Goal: Information Seeking & Learning: Learn about a topic

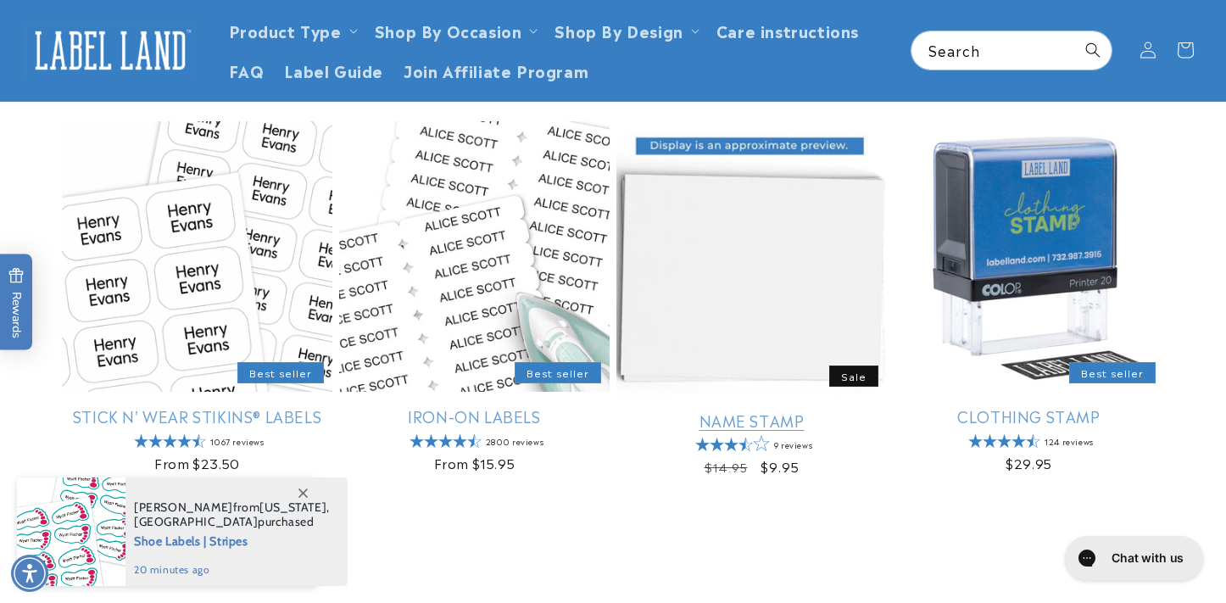
scroll to position [448, 0]
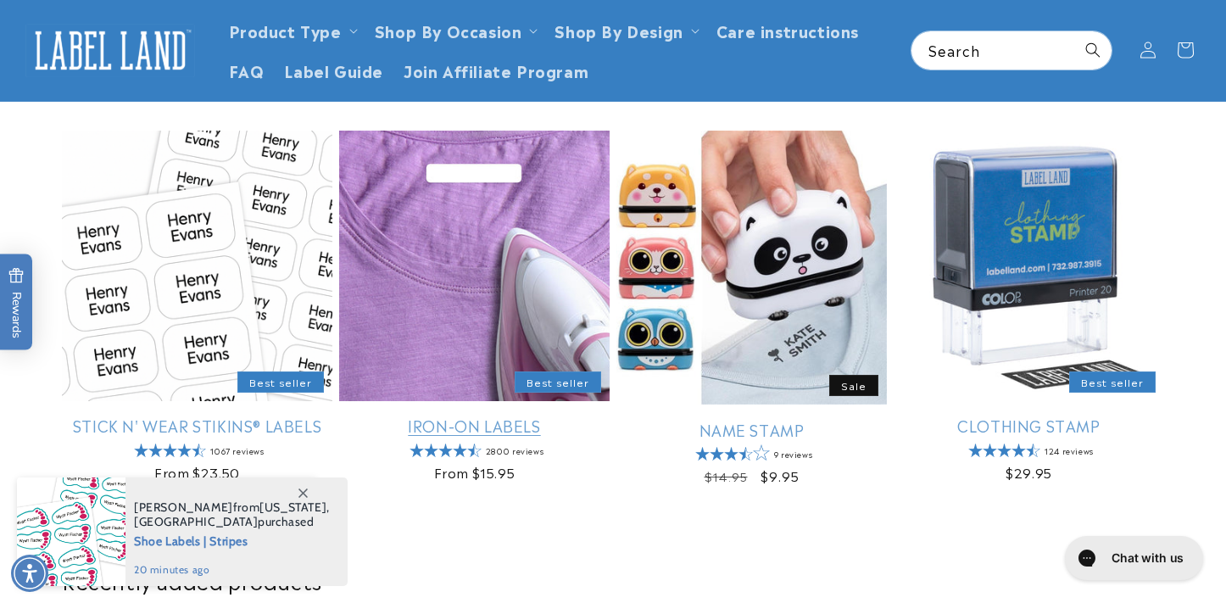
click at [592, 415] on link "Iron-On Labels" at bounding box center [474, 424] width 270 height 19
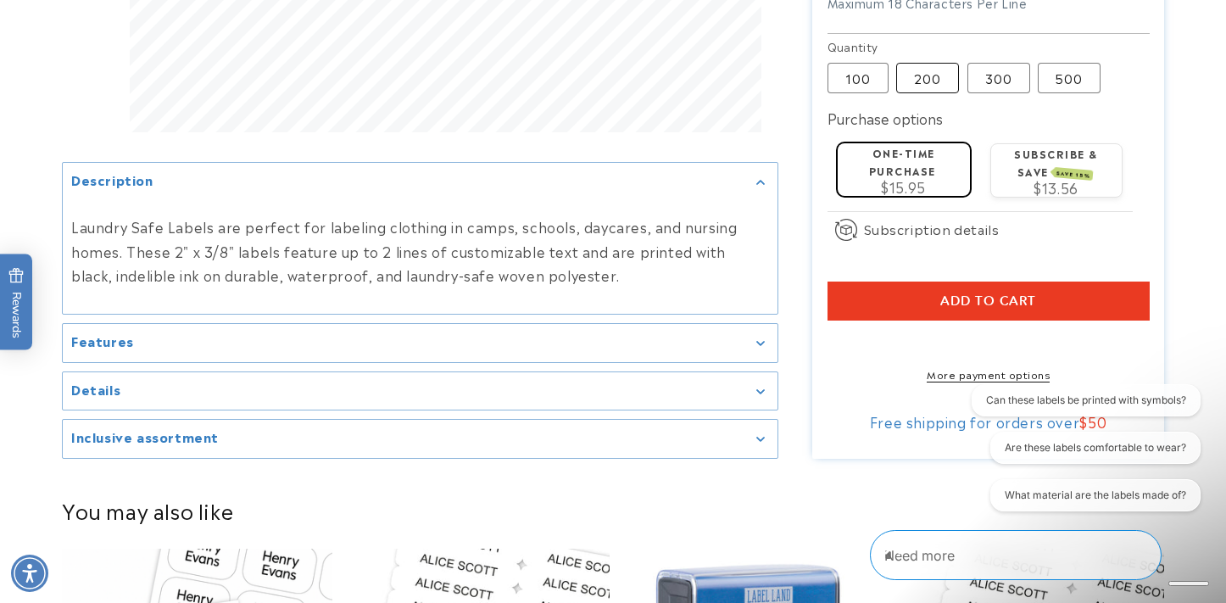
scroll to position [738, 0]
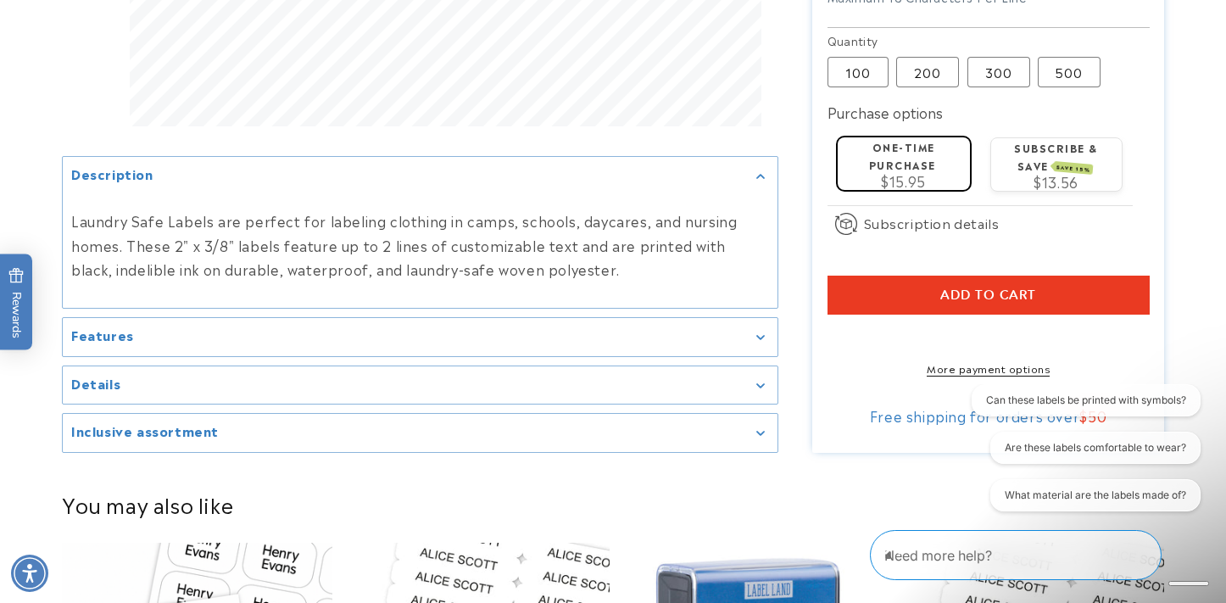
click at [737, 322] on summary "Features" at bounding box center [420, 337] width 715 height 38
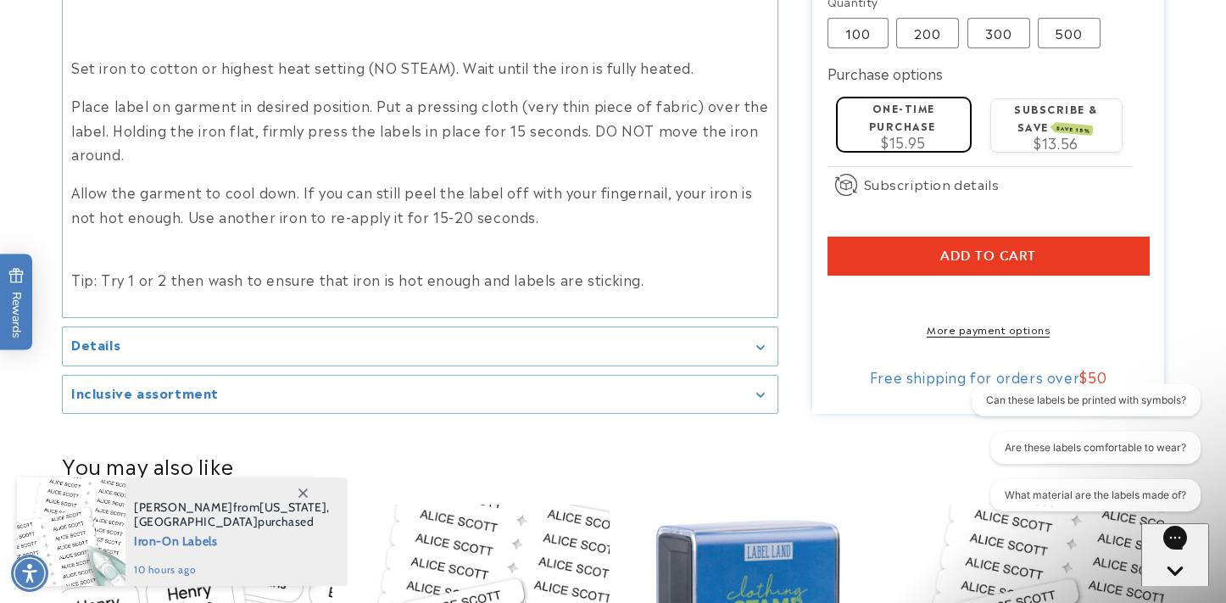
scroll to position [1009, 0]
click at [732, 335] on summary "Details" at bounding box center [420, 345] width 715 height 38
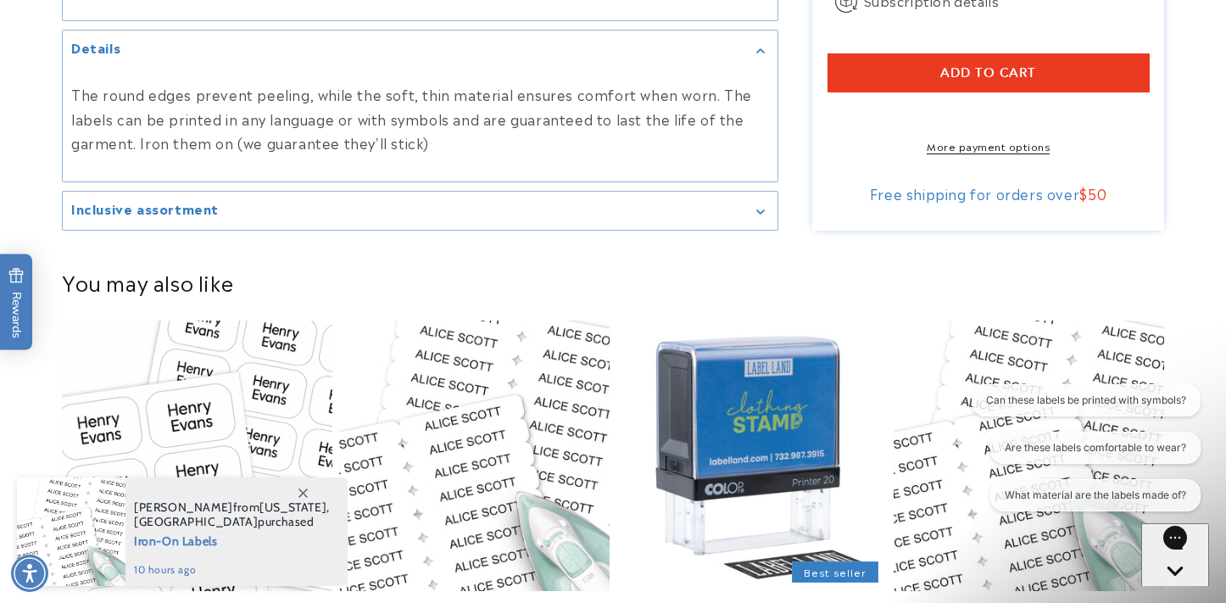
scroll to position [1549, 0]
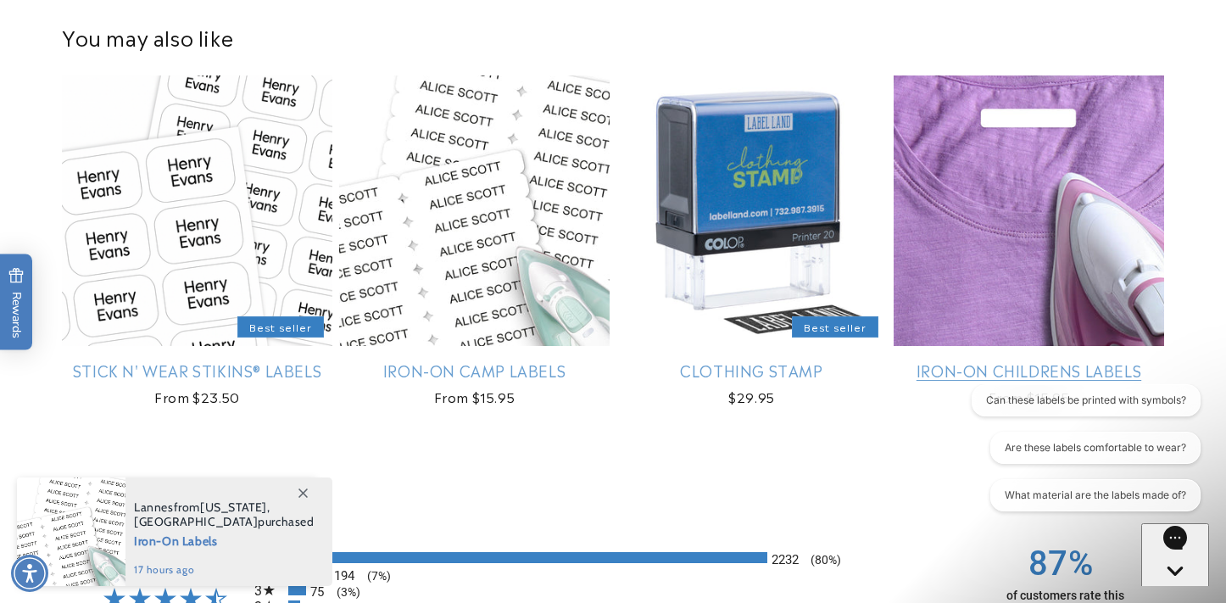
click at [1082, 360] on link "Iron-On Childrens Labels" at bounding box center [1028, 369] width 270 height 19
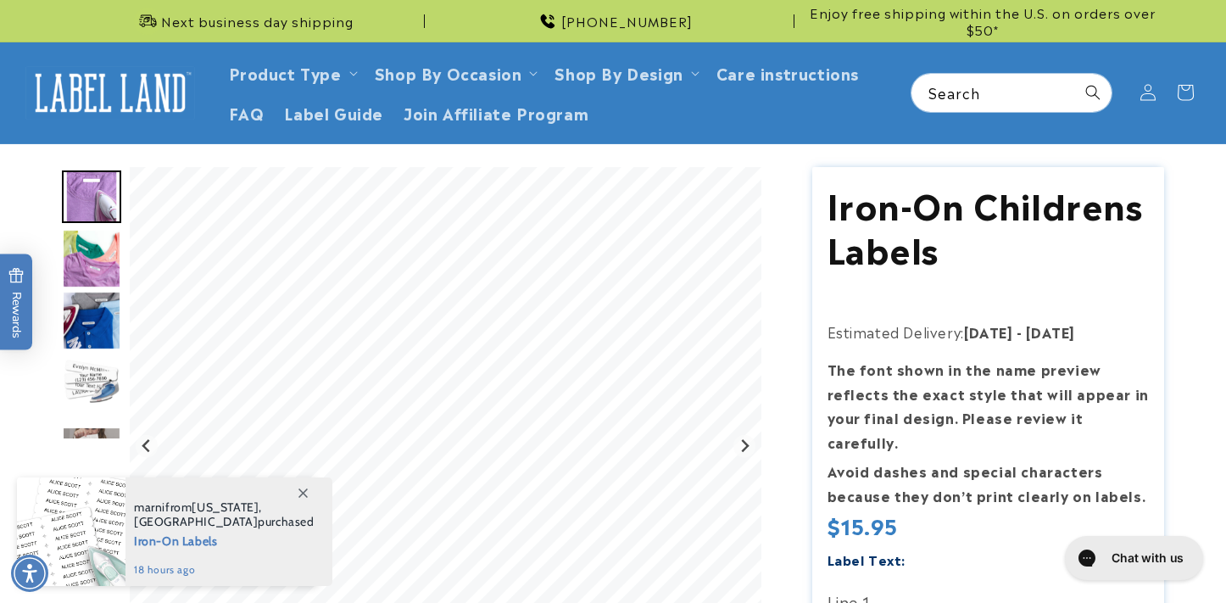
click at [114, 316] on img "Go to slide 3" at bounding box center [91, 320] width 59 height 59
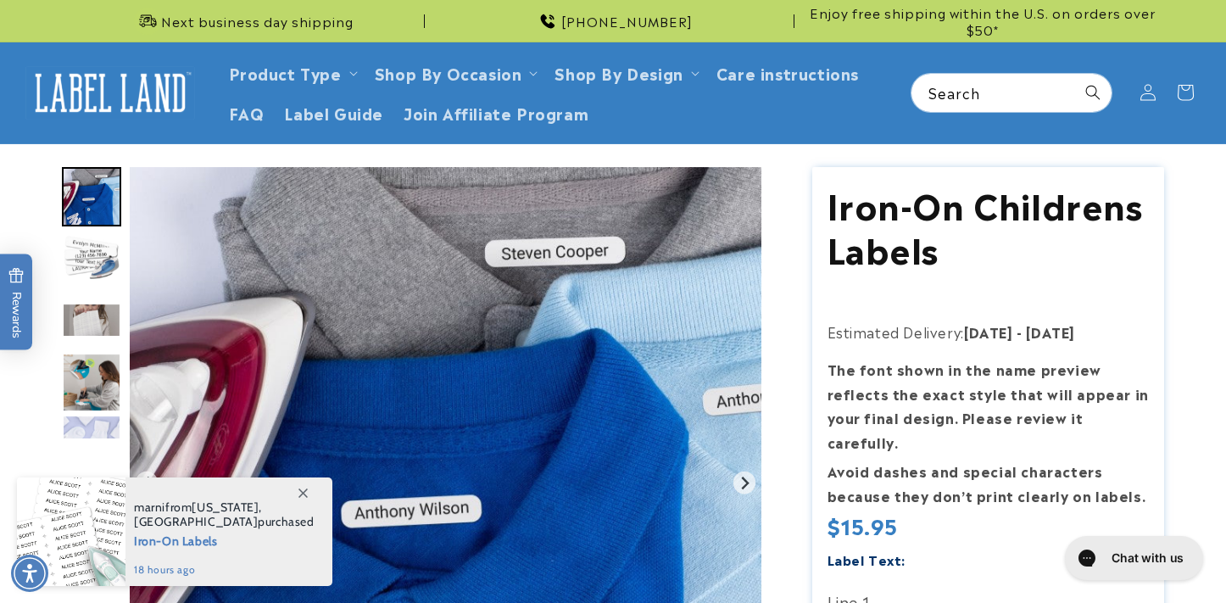
click at [86, 380] on img "Go to slide 6" at bounding box center [91, 382] width 59 height 59
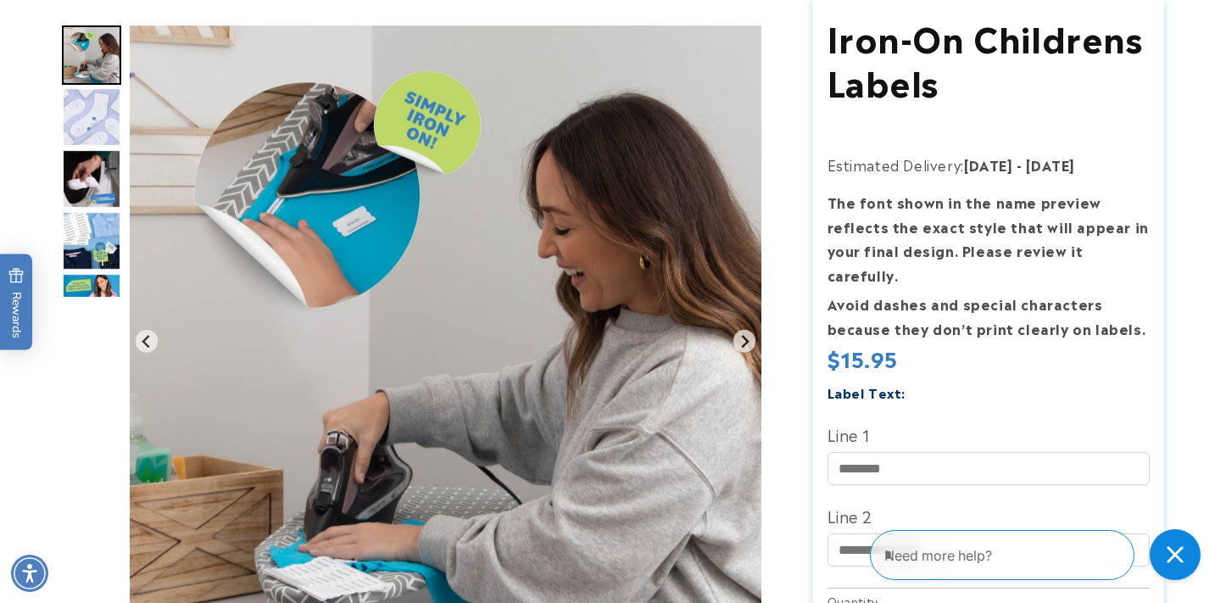
scroll to position [245, 0]
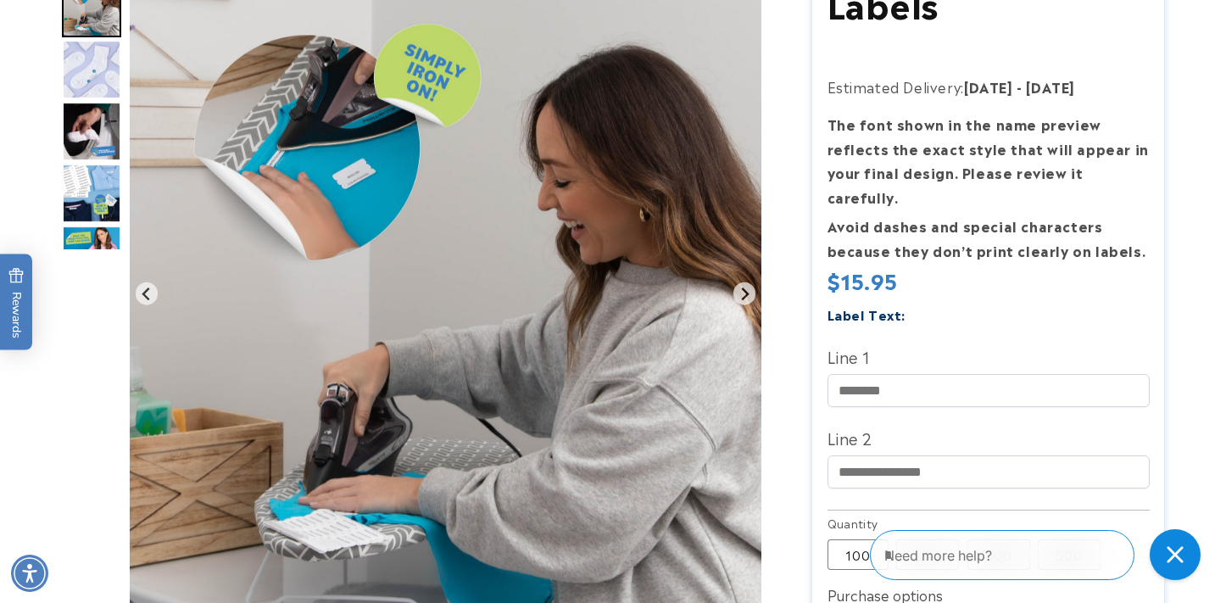
click at [100, 178] on img "Go to slide 9" at bounding box center [91, 193] width 59 height 59
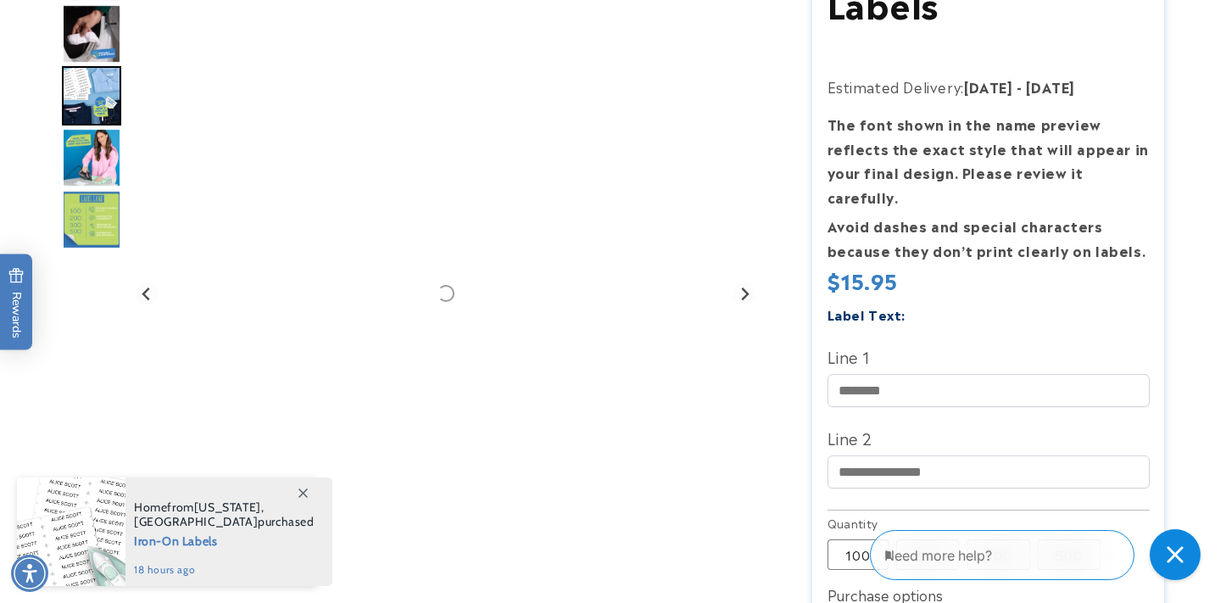
click at [100, 169] on img "Go to slide 10" at bounding box center [91, 156] width 59 height 59
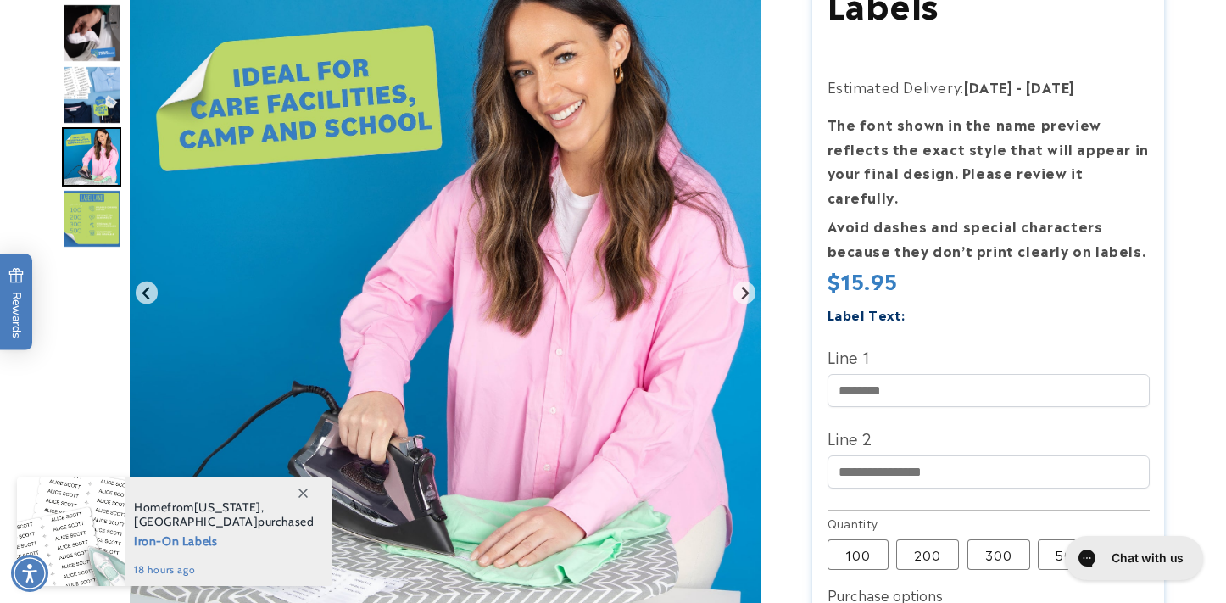
click at [99, 200] on img "Go to slide 11" at bounding box center [91, 218] width 59 height 59
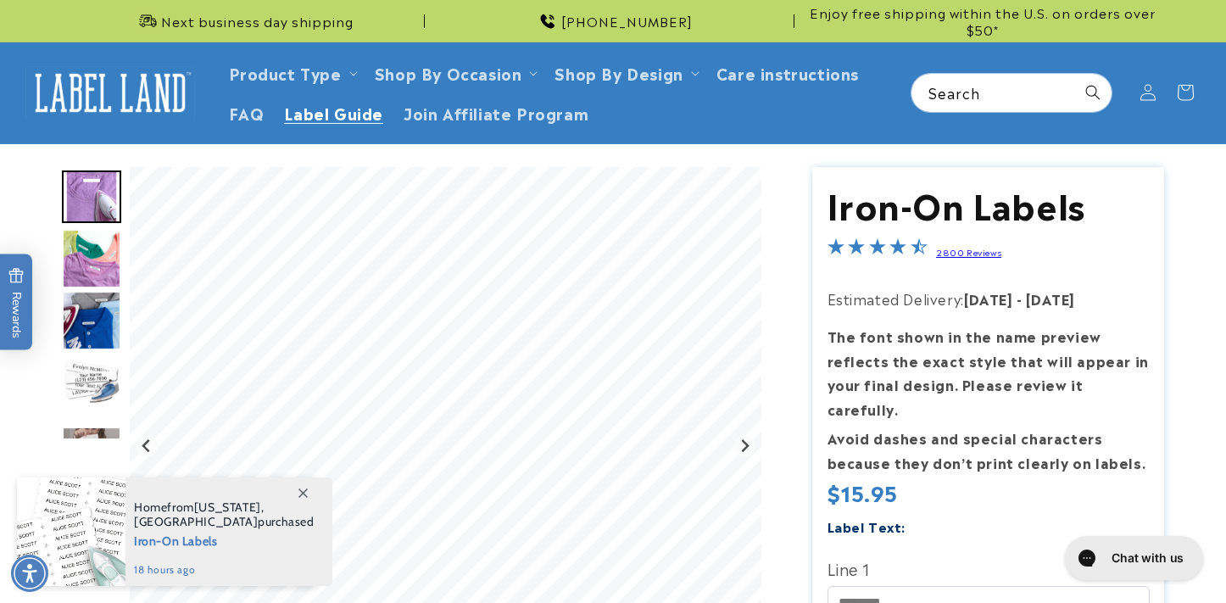
click at [298, 103] on span "Label Guide" at bounding box center [333, 112] width 99 height 19
